Goal: Task Accomplishment & Management: Use online tool/utility

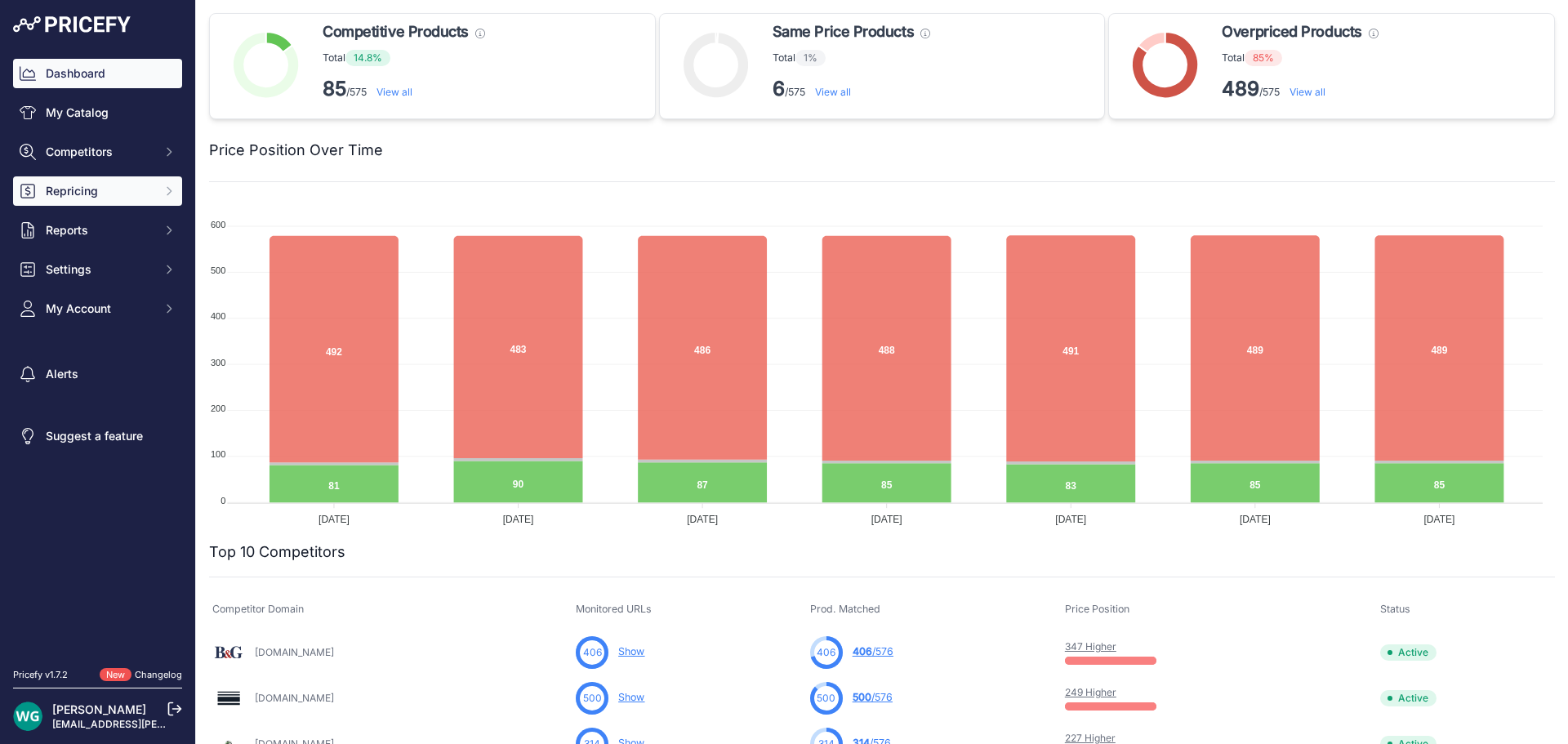
drag, startPoint x: 0, startPoint y: 0, endPoint x: 117, endPoint y: 188, distance: 221.4
click at [117, 188] on span "Repricing" at bounding box center [99, 191] width 107 height 16
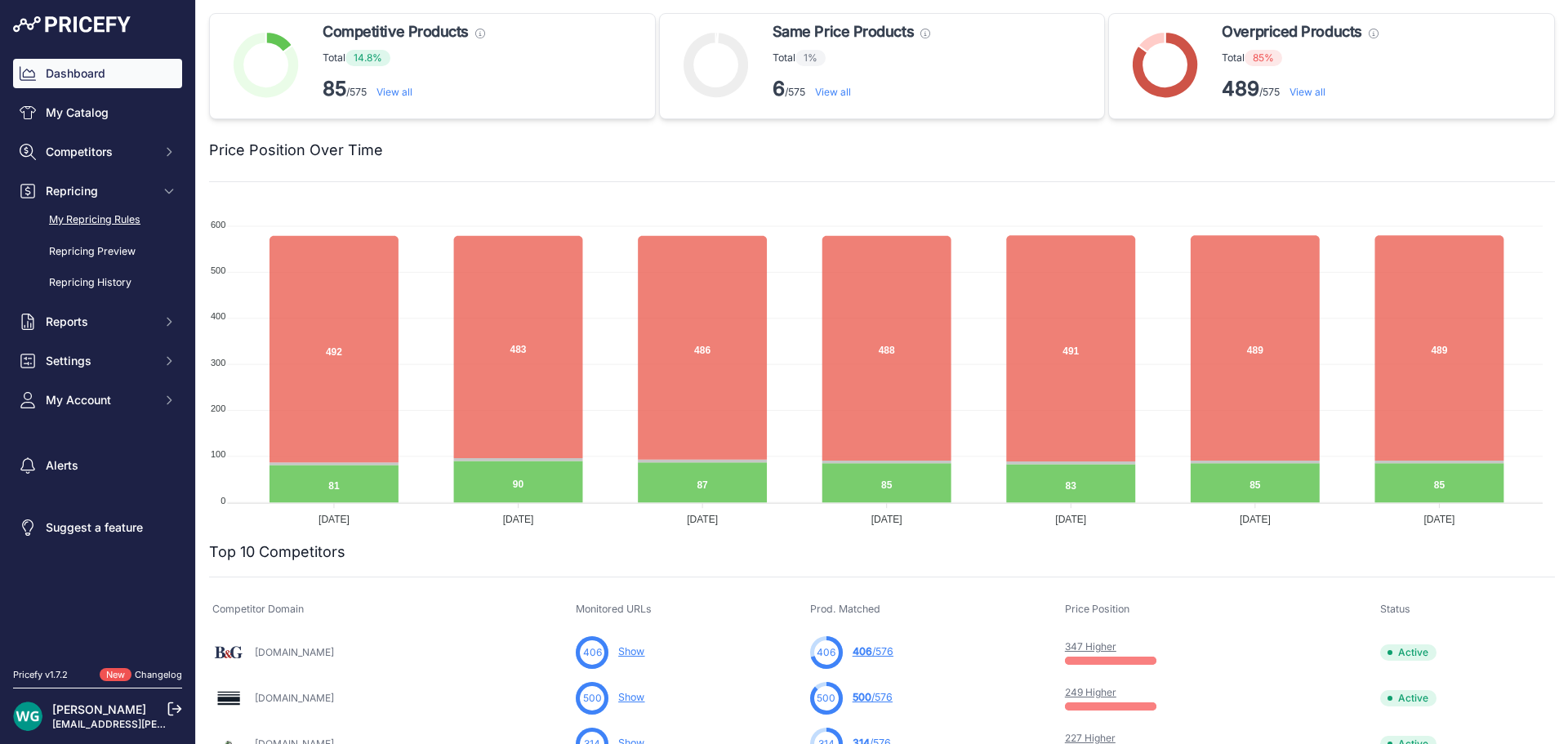
click at [108, 212] on link "My Repricing Rules" at bounding box center [97, 219] width 169 height 28
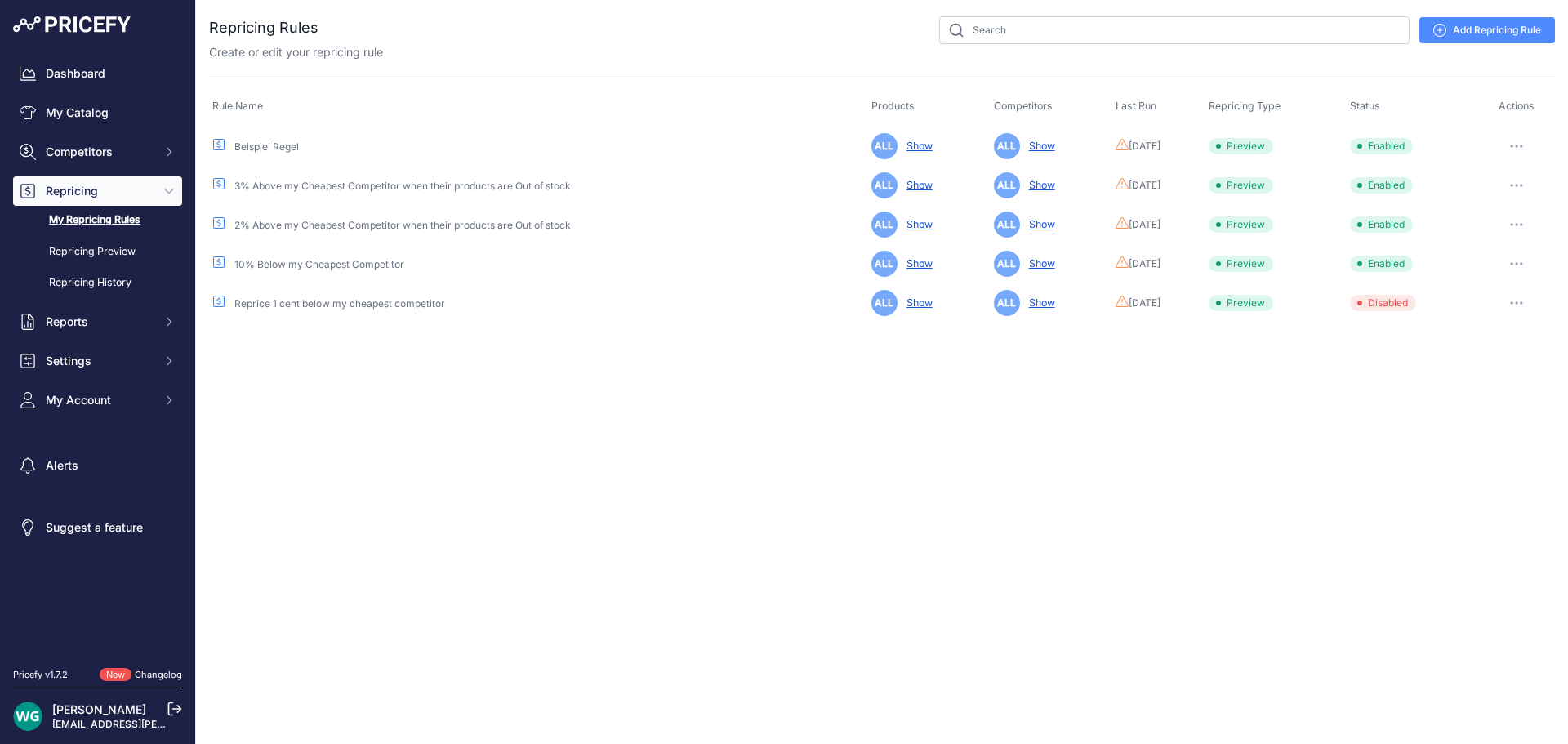
click at [1521, 141] on button "button" at bounding box center [1516, 145] width 33 height 23
click at [1499, 237] on button "Reprice Now" at bounding box center [1499, 233] width 104 height 26
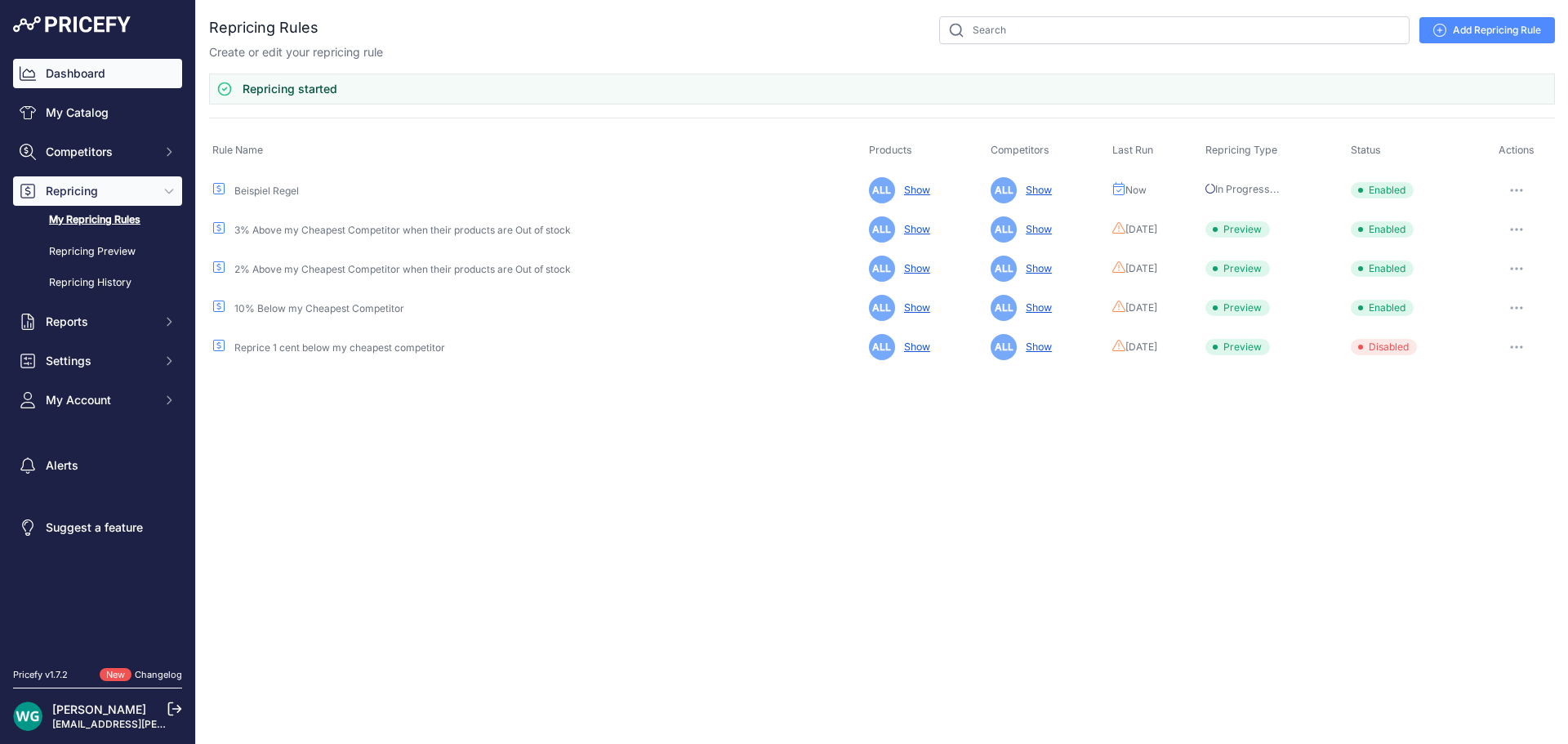
click at [82, 71] on link "Dashboard" at bounding box center [97, 74] width 169 height 29
